Goal: Information Seeking & Learning: Learn about a topic

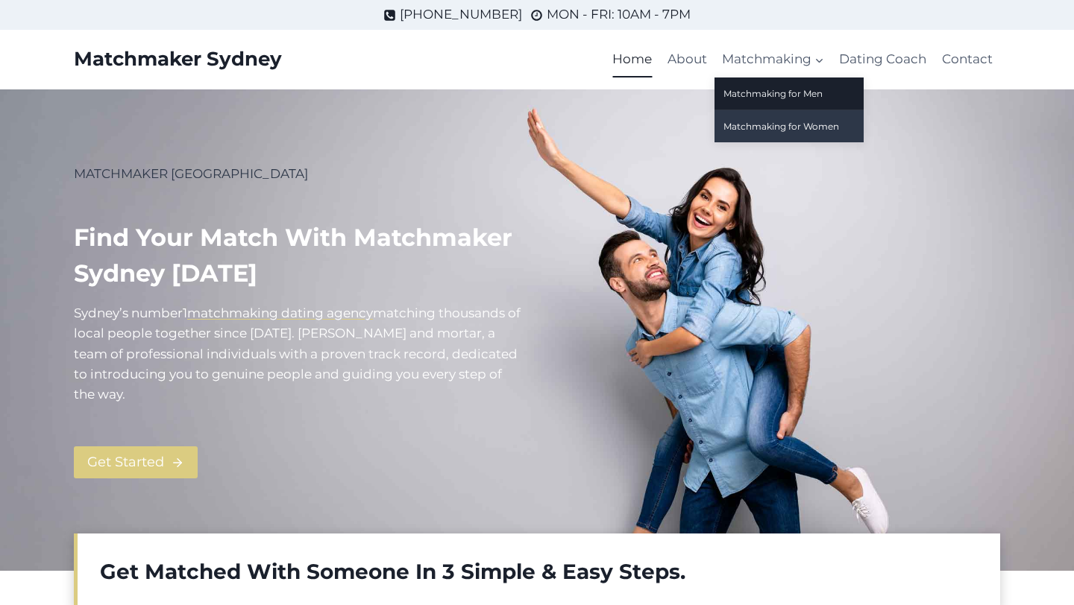
click at [781, 128] on link "Matchmaking for Women" at bounding box center [788, 126] width 149 height 32
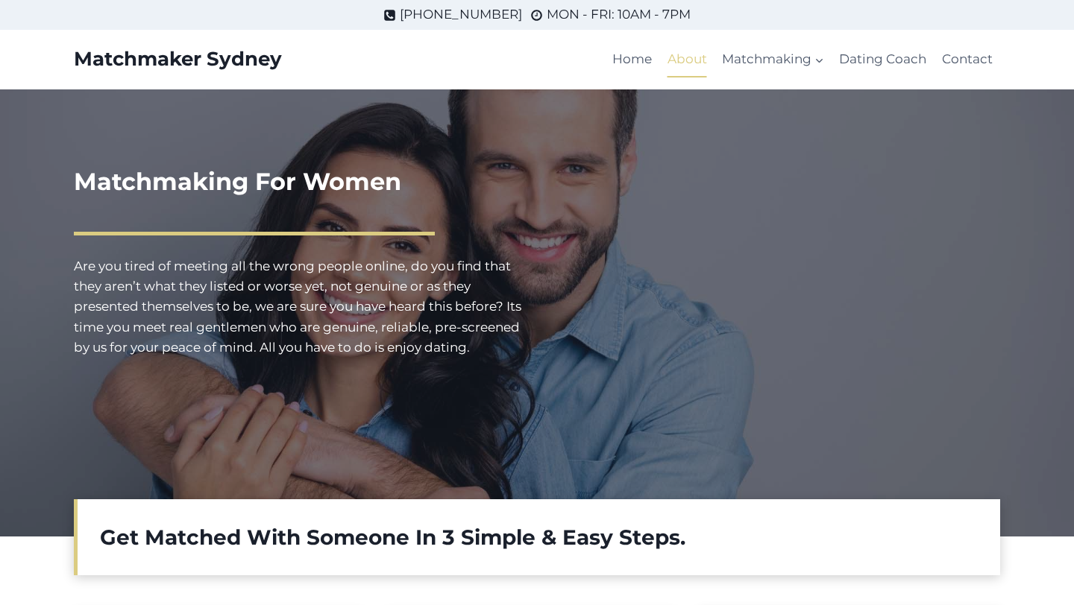
click at [691, 59] on link "About" at bounding box center [687, 60] width 54 height 36
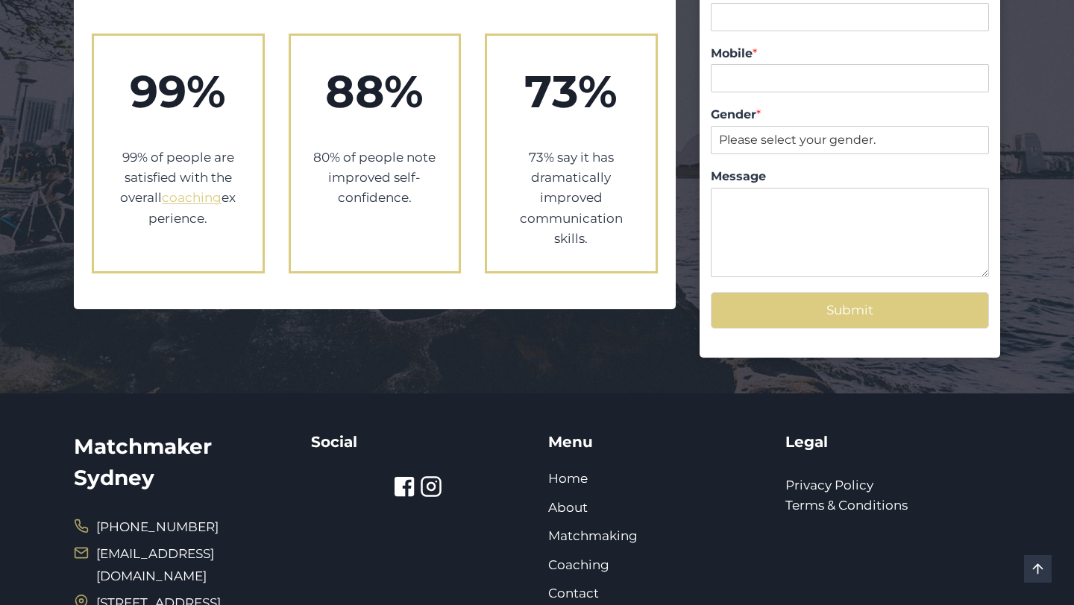
scroll to position [1713, 0]
